Goal: Task Accomplishment & Management: Manage account settings

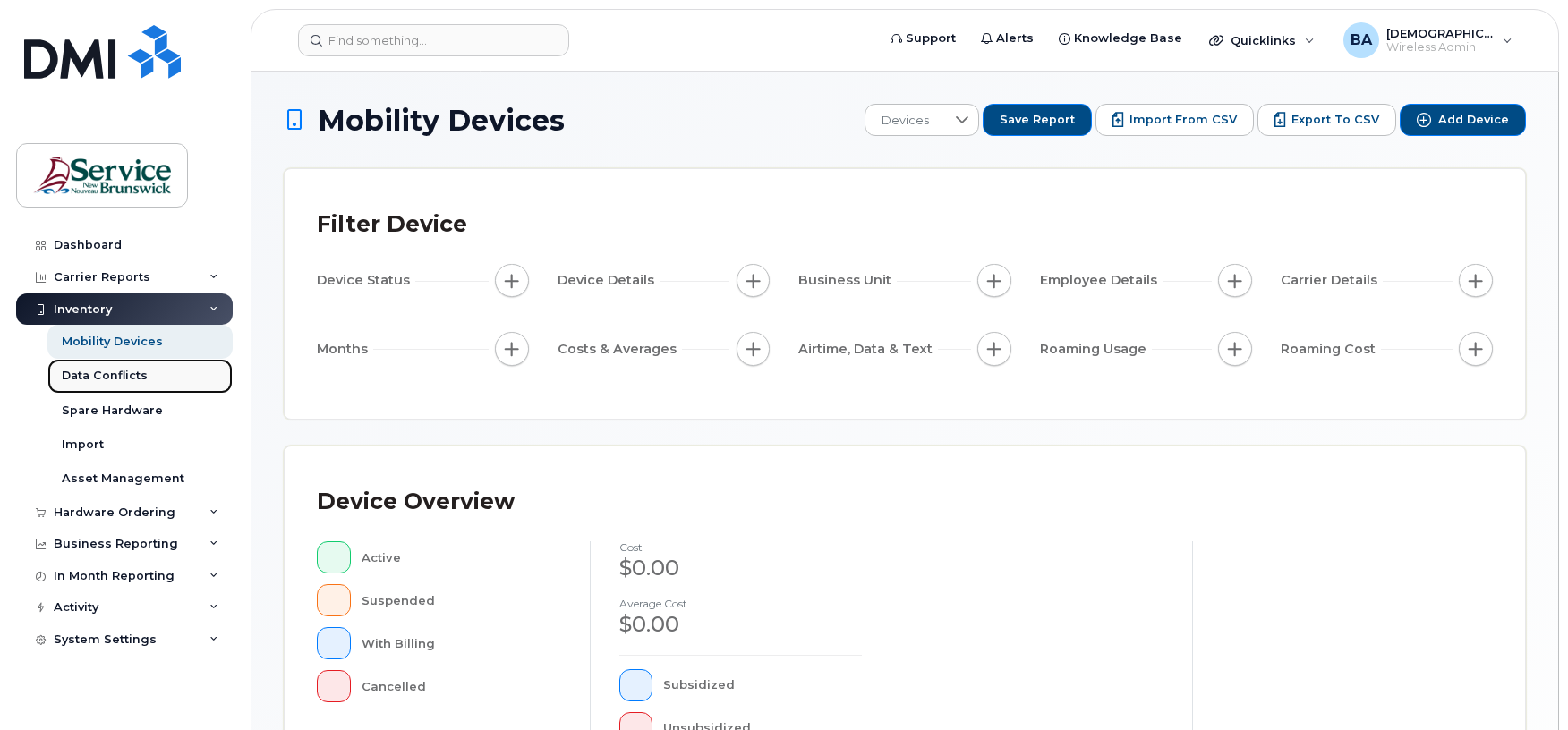
click at [72, 377] on div "Data Conflicts" at bounding box center [105, 375] width 86 height 16
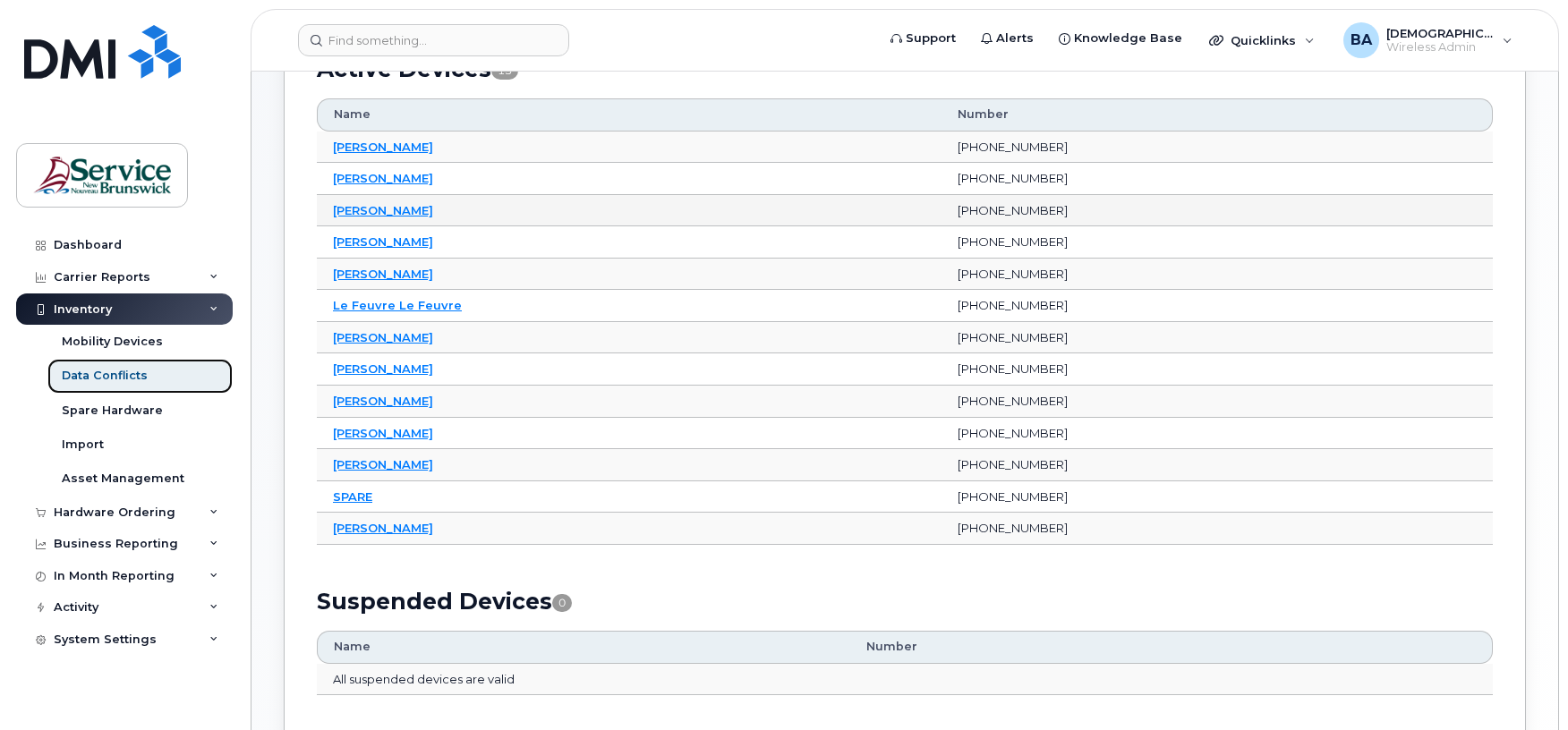
scroll to position [122, 0]
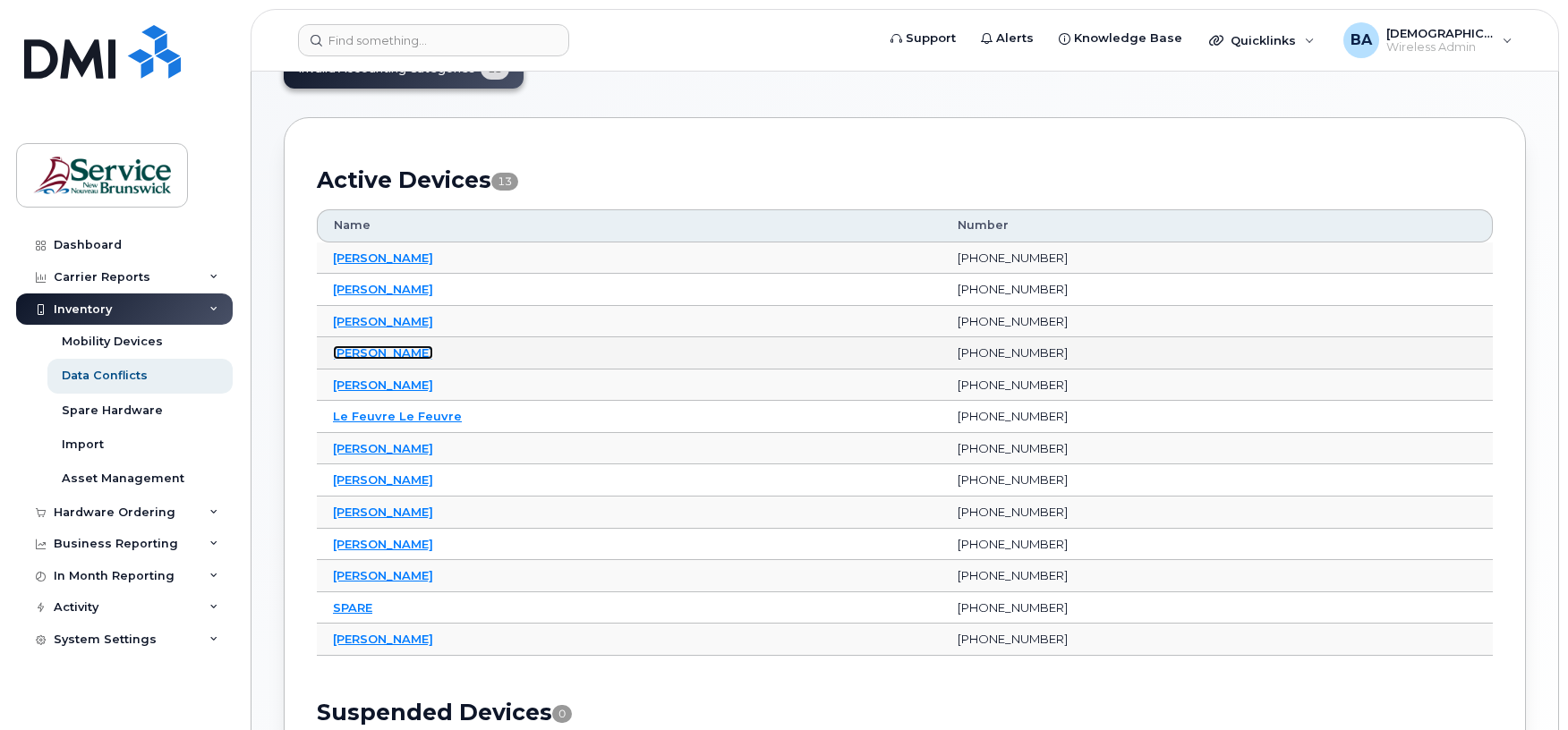
click at [352, 356] on link "[PERSON_NAME]" at bounding box center [382, 352] width 100 height 15
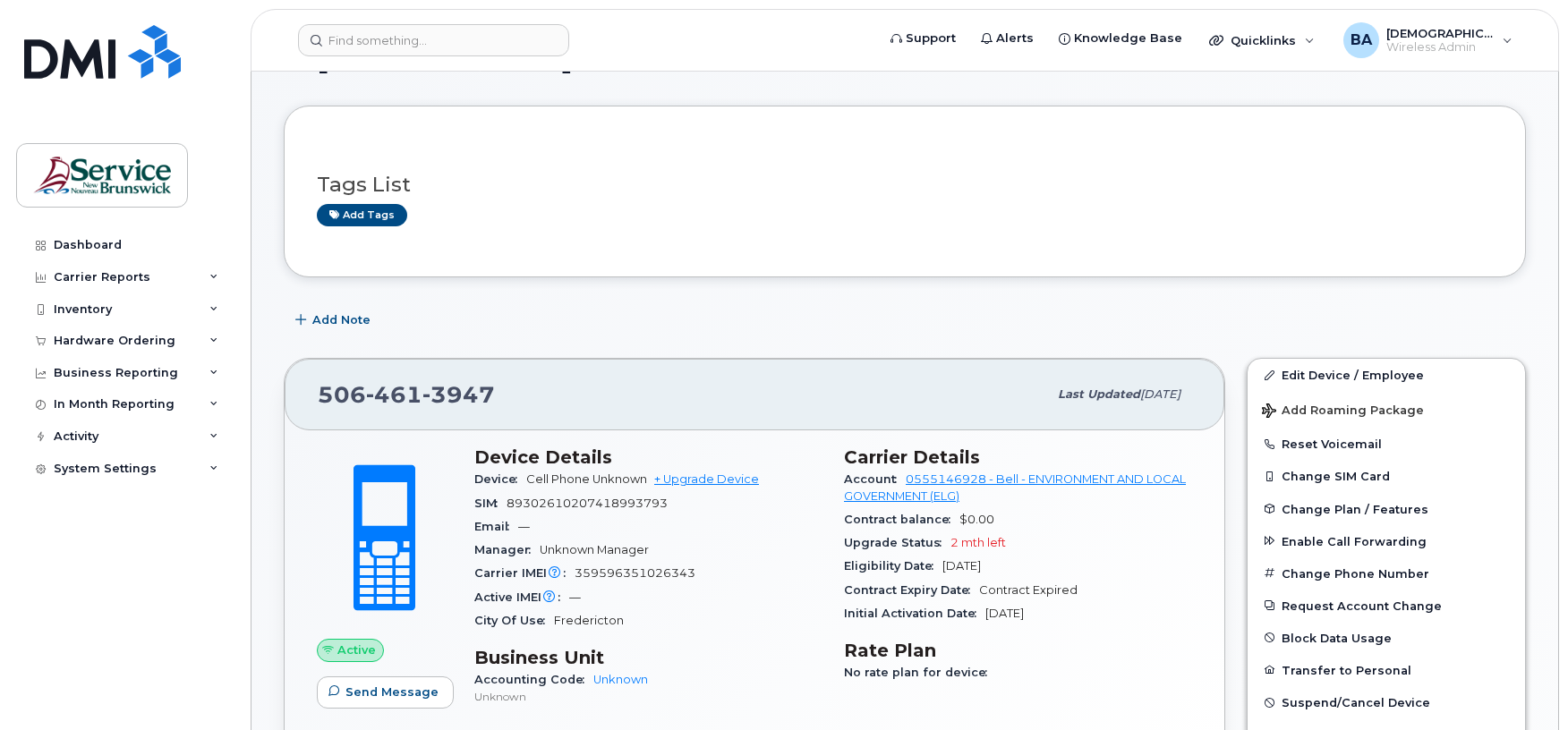
scroll to position [119, 0]
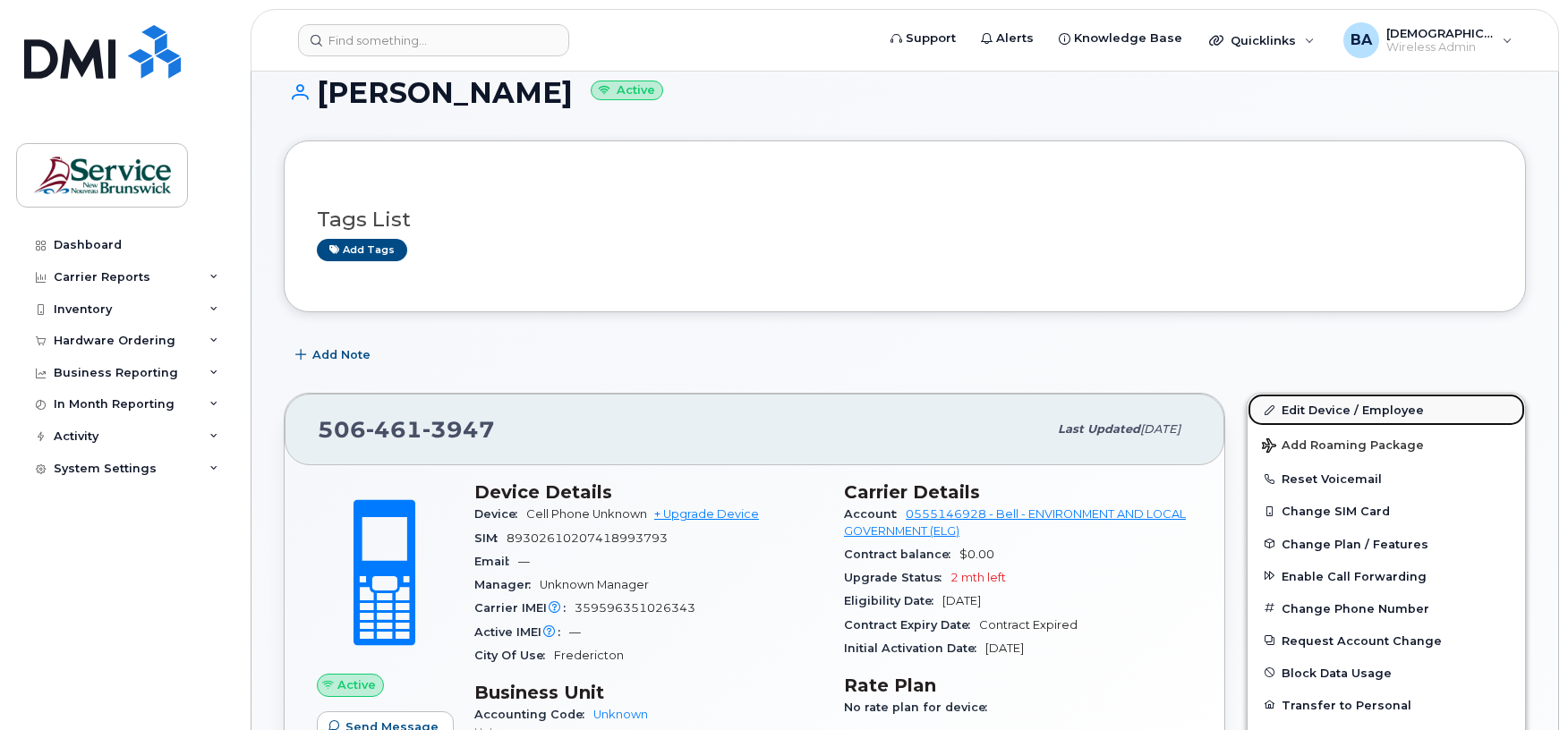
click at [1300, 410] on link "Edit Device / Employee" at bounding box center [1386, 409] width 277 height 32
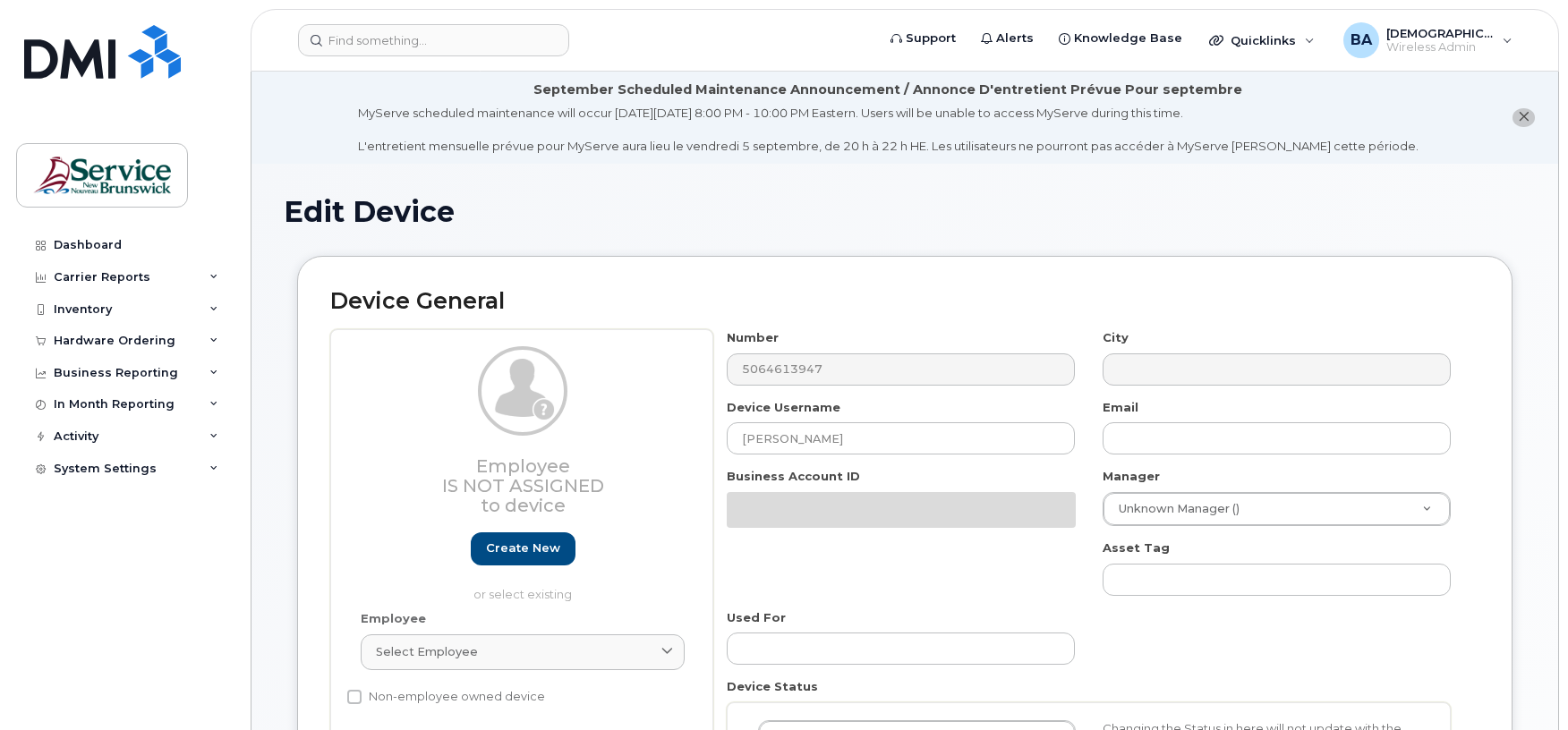
select select "34532060"
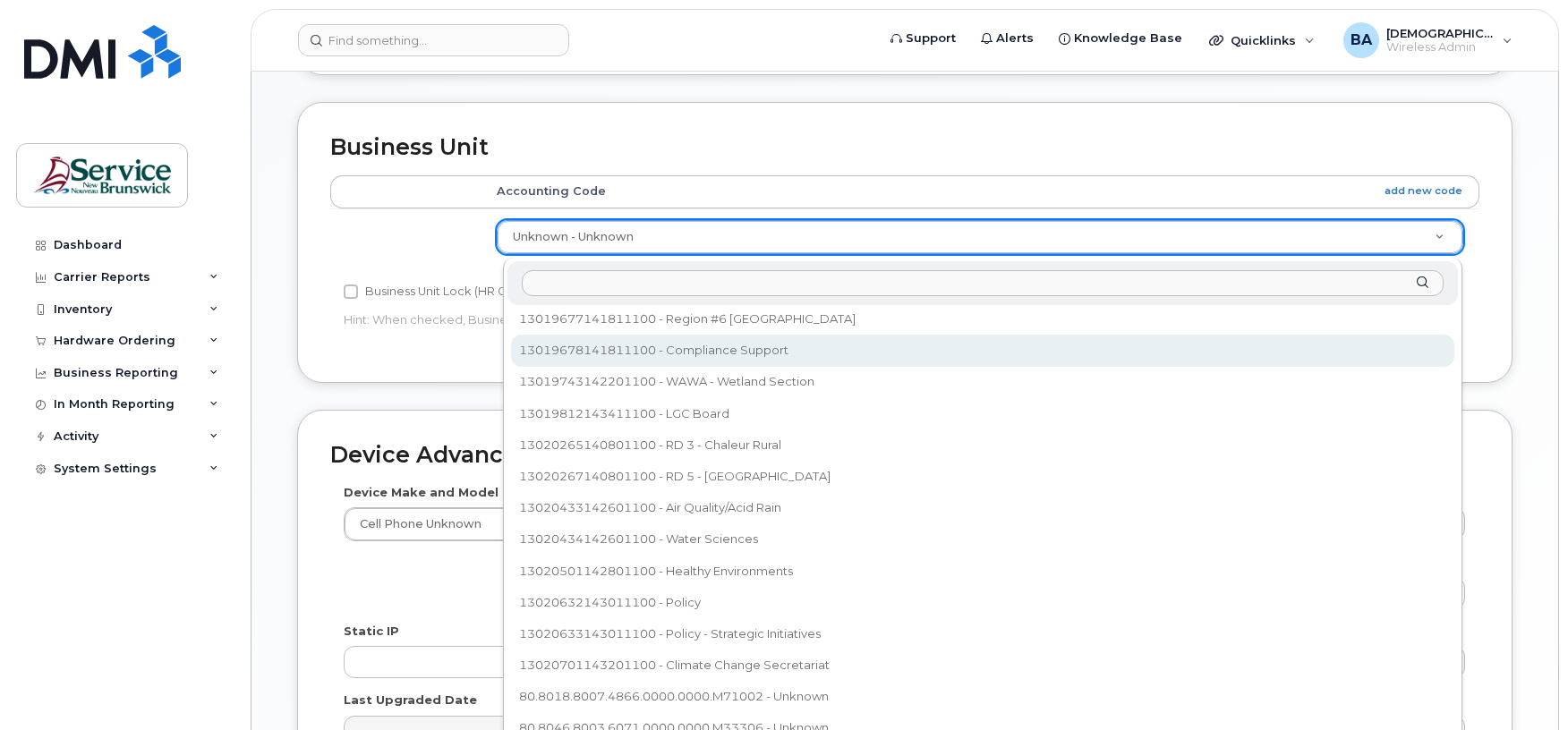
scroll to position [607, 0]
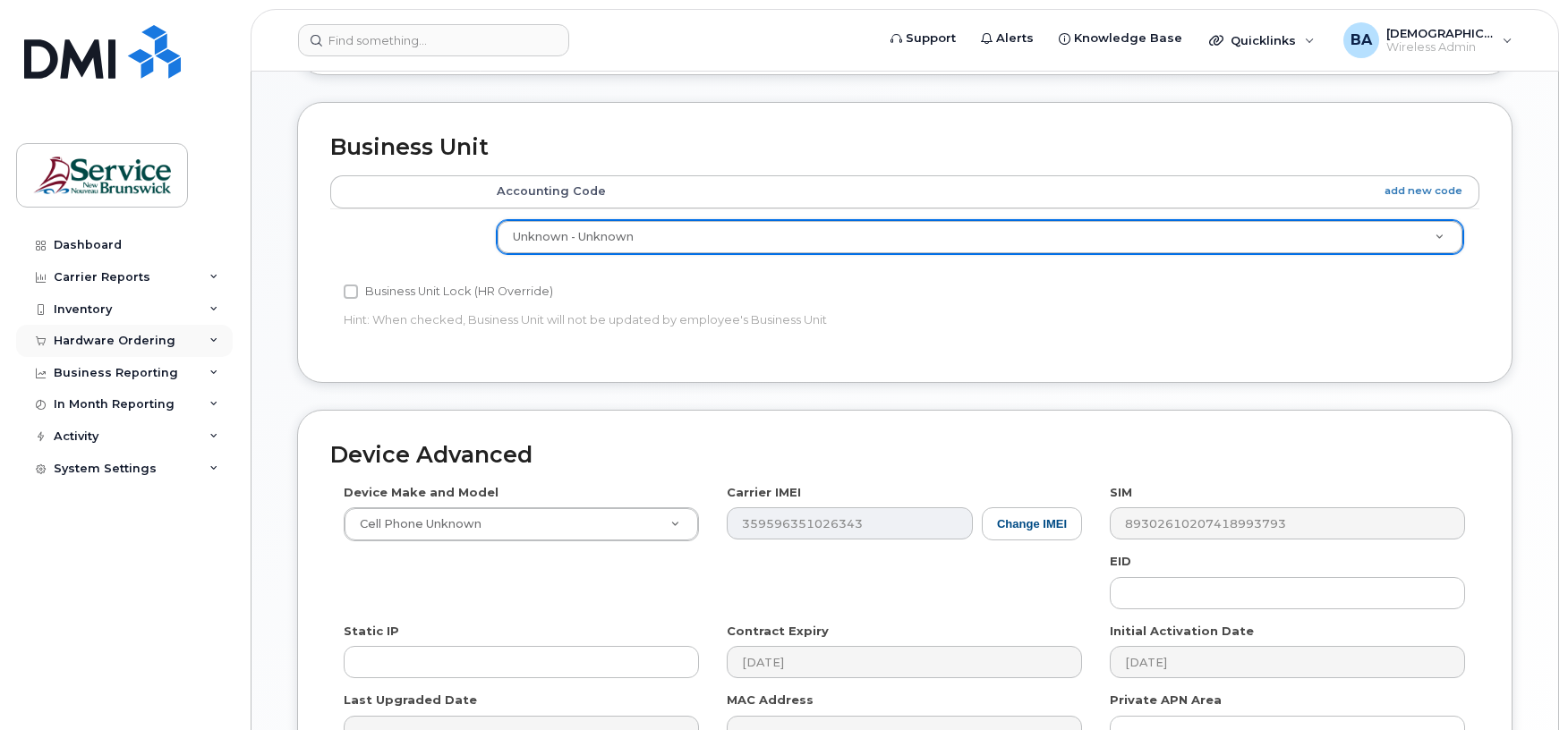
click at [108, 334] on div "Hardware Ordering" at bounding box center [114, 340] width 122 height 15
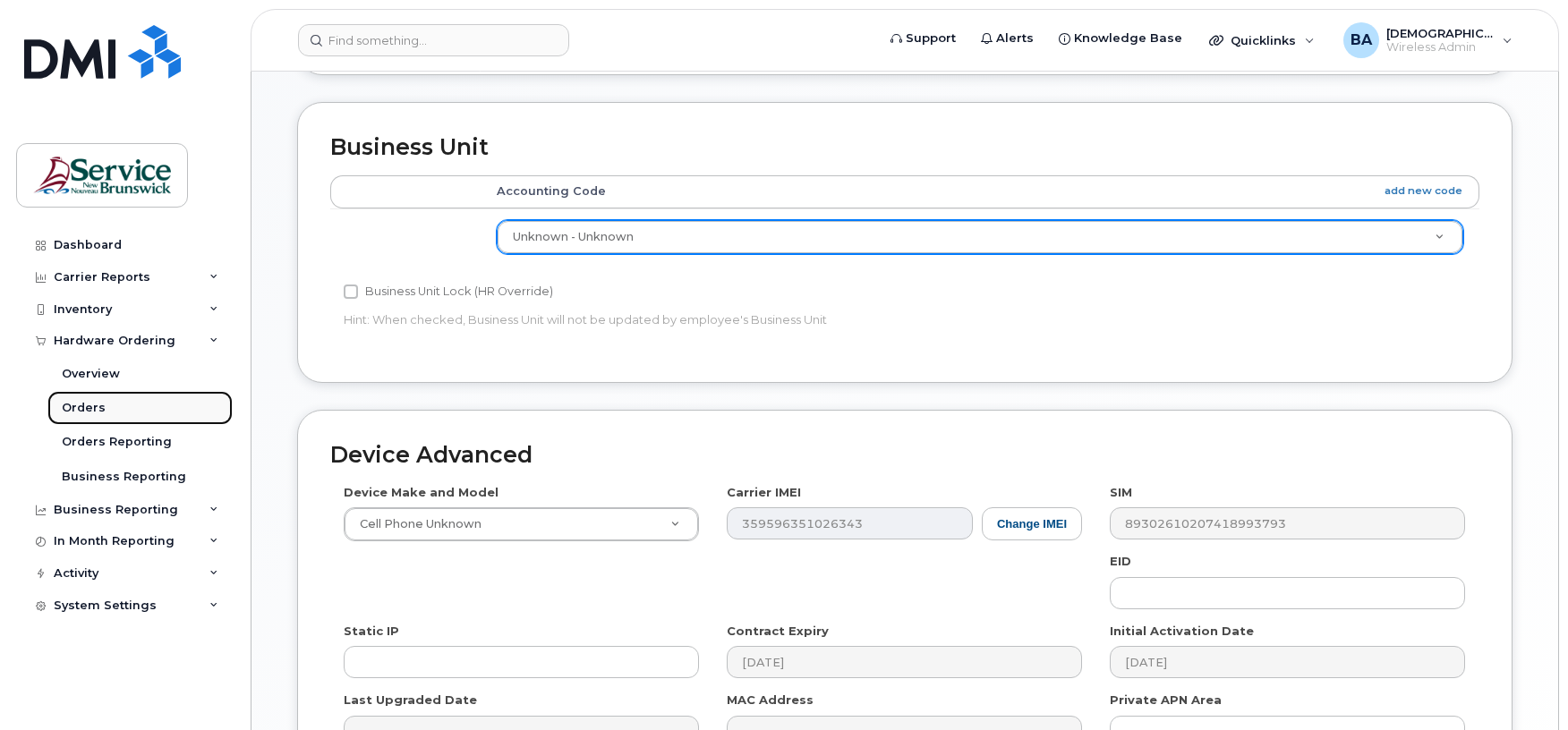
click at [72, 414] on div "Orders" at bounding box center [83, 408] width 44 height 16
